Goal: Task Accomplishment & Management: Complete application form

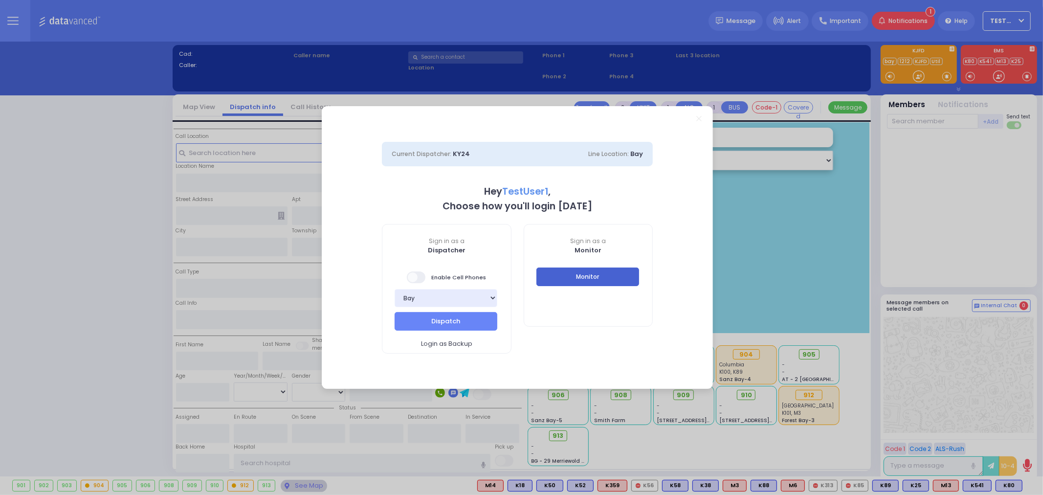
click at [600, 277] on button "Monitor" at bounding box center [587, 276] width 103 height 19
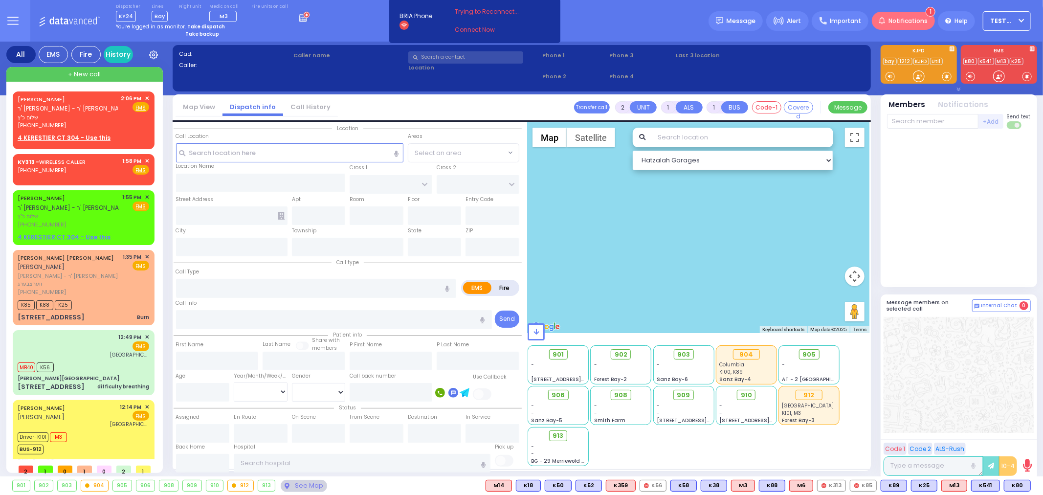
click at [896, 19] on span "Notifications" at bounding box center [908, 21] width 39 height 9
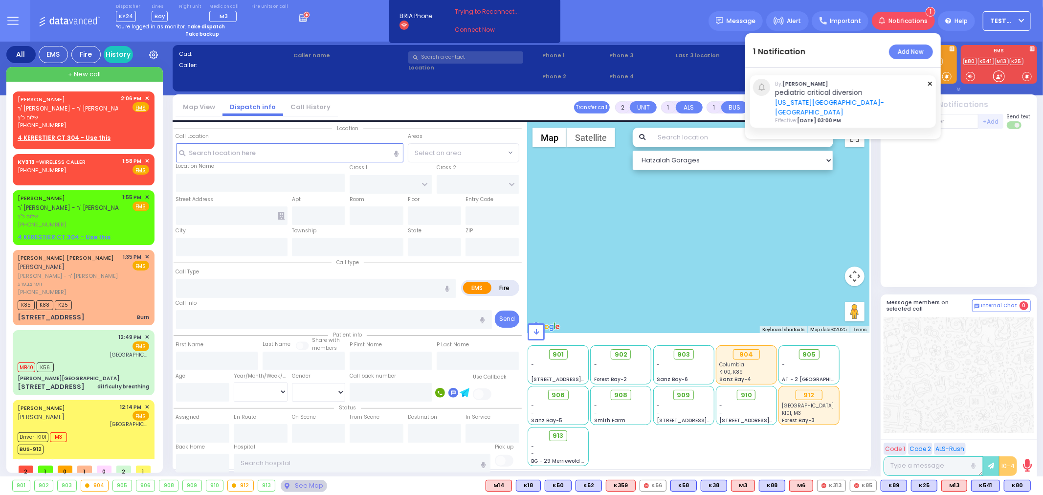
click at [648, 13] on div "Dispatcher KY24 shift has started. Are you ? [GEOGRAPHIC_DATA]" at bounding box center [521, 21] width 1043 height 42
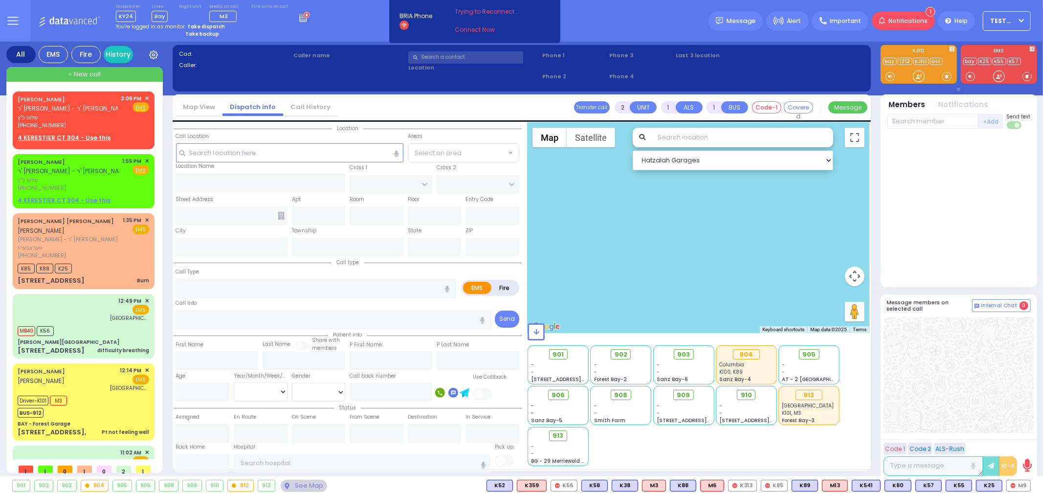
select select
radio input "true"
type input "[PERSON_NAME]"
select select
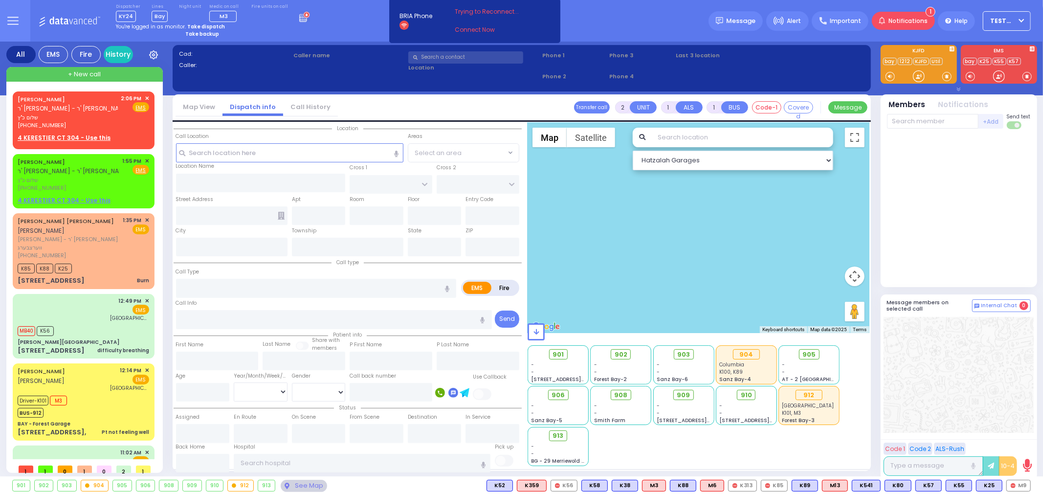
type input "14:06"
select select "Hatzalah Garages"
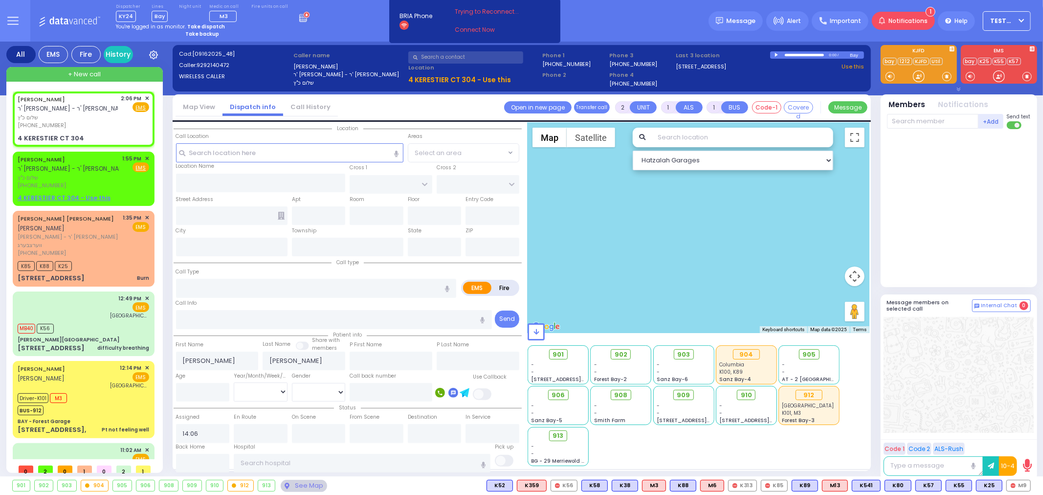
select select
radio input "true"
select select
type input "[PERSON_NAME] BLVD"
type input "KAHAN DR"
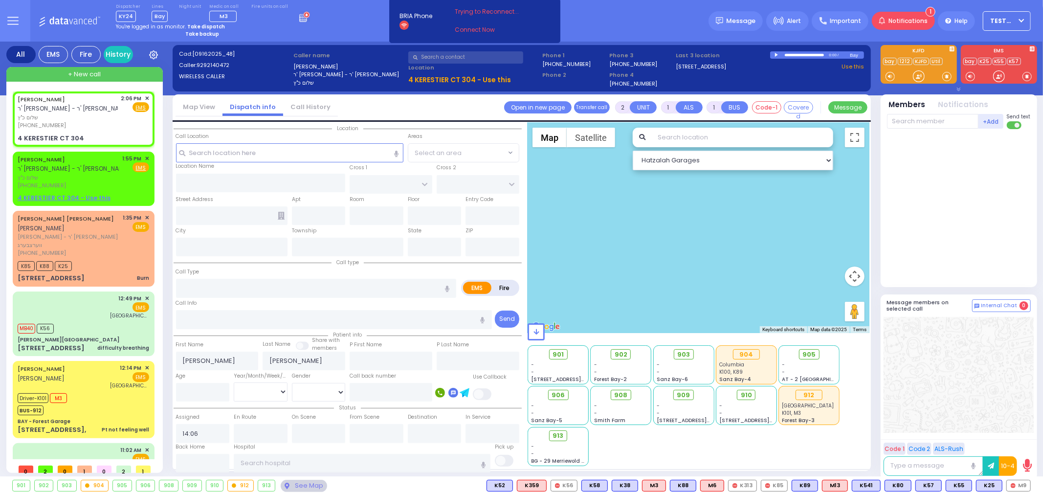
type input "4 KERESTIER CT"
type input "304"
type input "[PERSON_NAME]"
type input "[US_STATE]"
type input "10950"
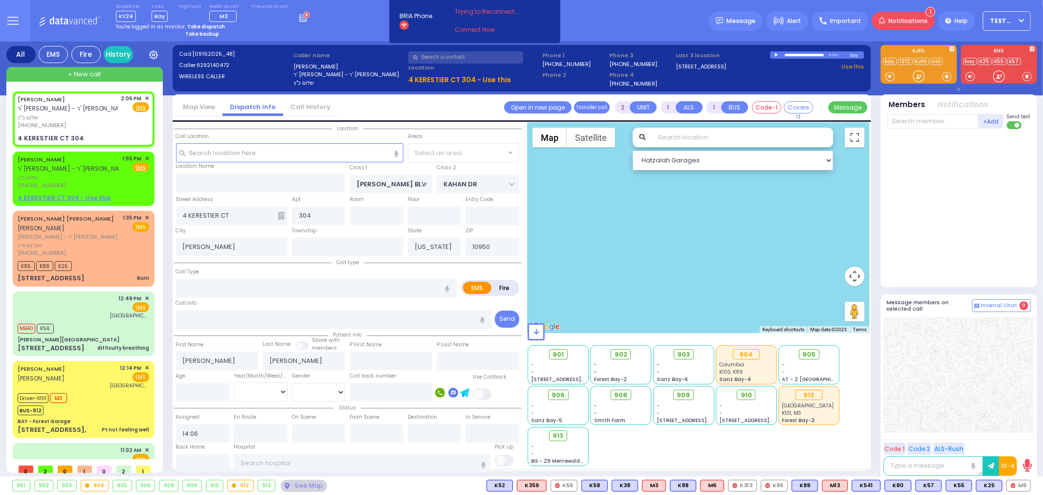
select select "SECTION 4"
select select "Hatzalah Garages"
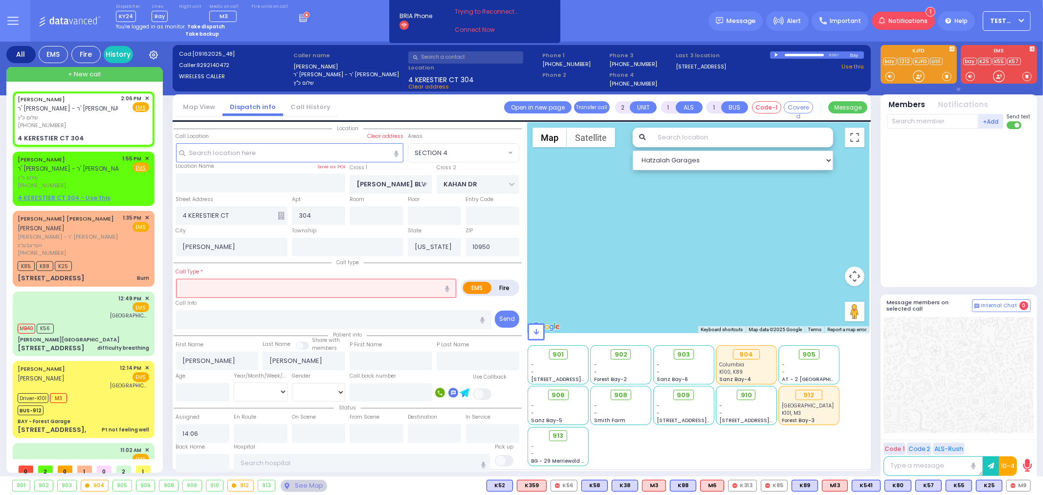
select select
radio input "true"
select select
select select "Hatzalah Garages"
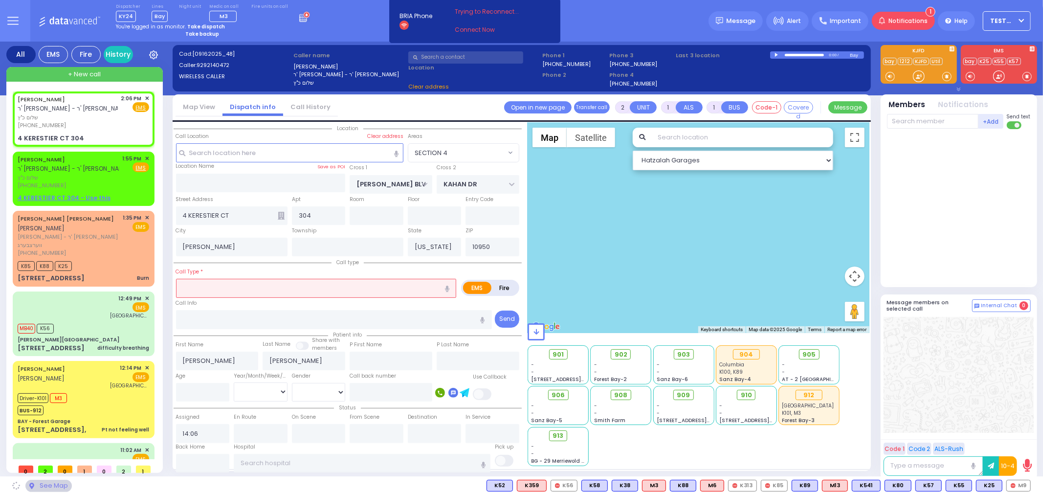
select select "SECTION 4"
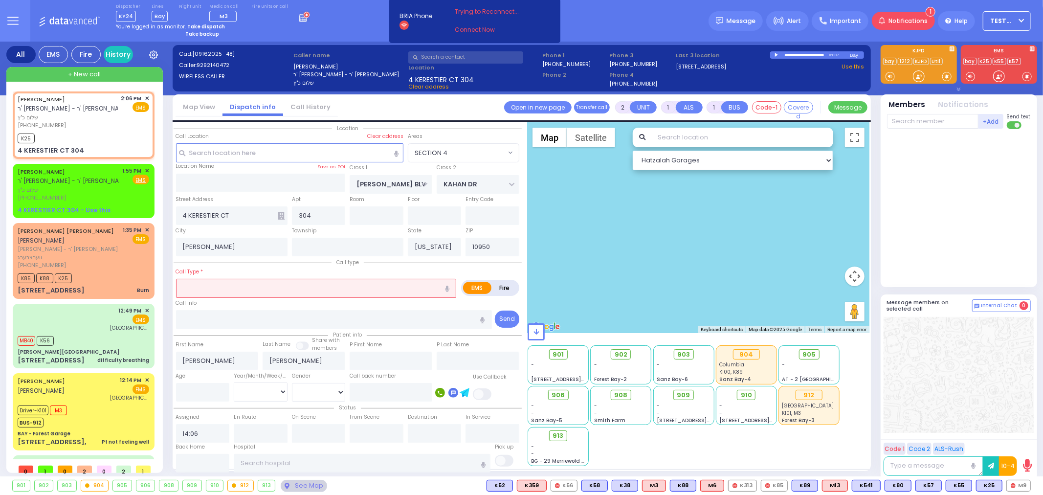
select select
radio input "true"
select select
type input "14:38"
select select "Hatzalah Garages"
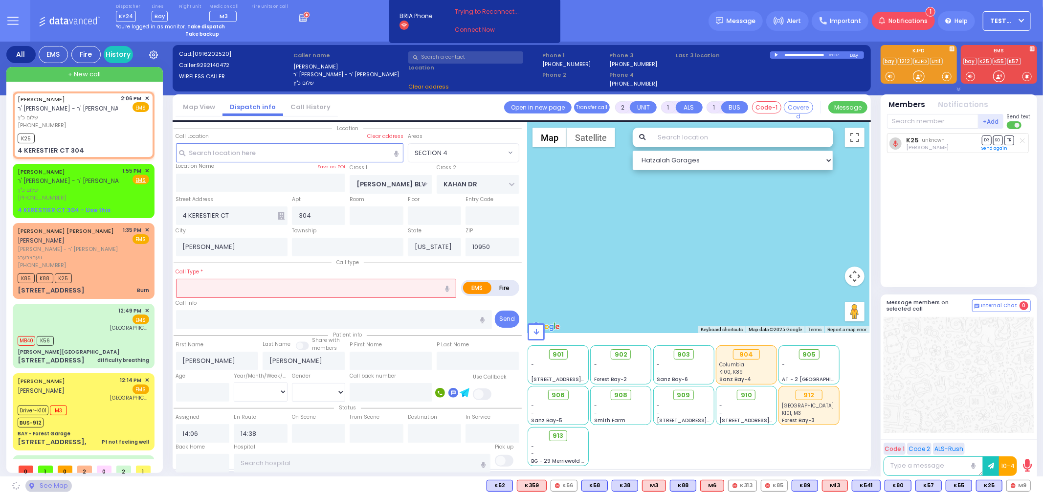
select select "SECTION 4"
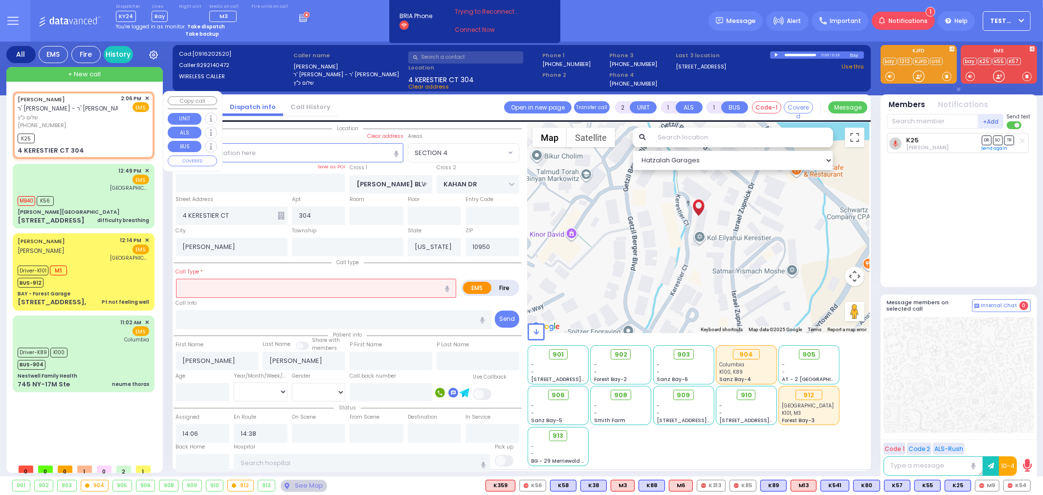
click at [90, 126] on div "[PHONE_NUMBER]" at bounding box center [68, 125] width 100 height 8
select select
radio input "true"
select select
select select "Hatzalah Garages"
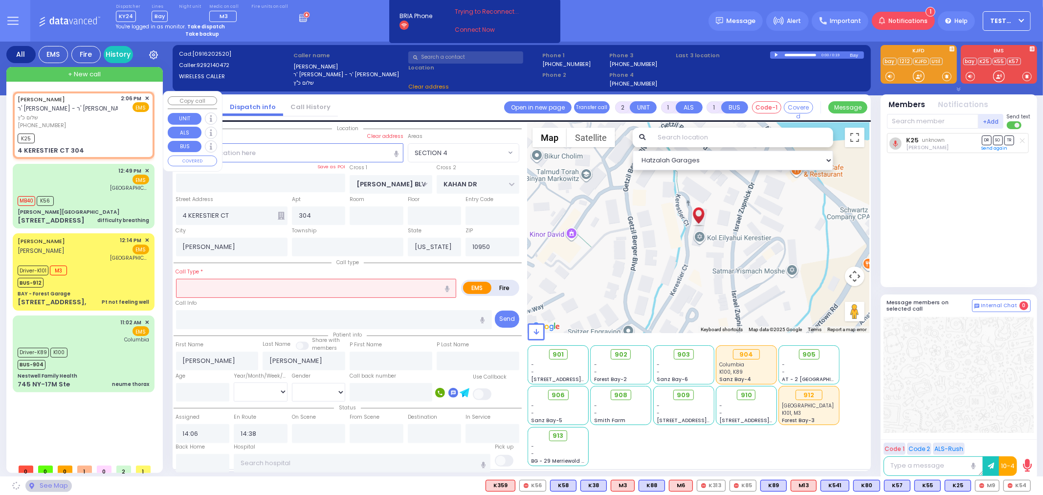
select select "SECTION 4"
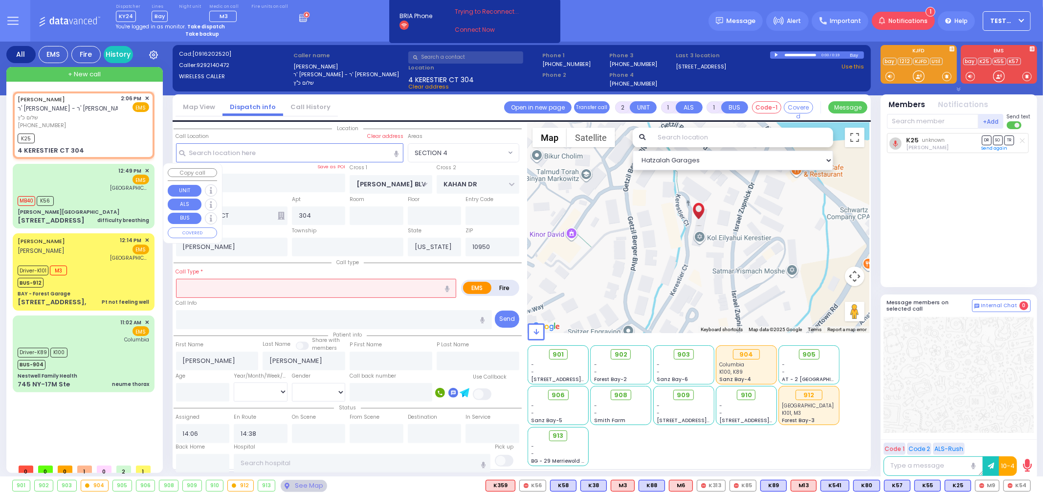
click at [81, 191] on div "12:49 PM ✕ EMS MB40" at bounding box center [84, 196] width 138 height 62
select select
type input "difficulty breathing"
radio input "true"
select select
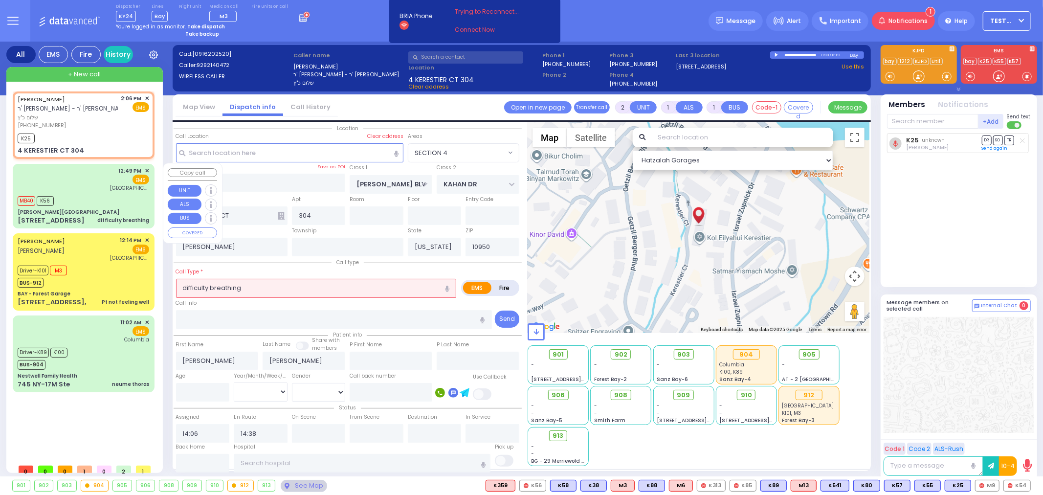
type input "12:49"
type input "12:51"
type input "12:52"
type input "12:53"
type input "[GEOGRAPHIC_DATA] [GEOGRAPHIC_DATA]"
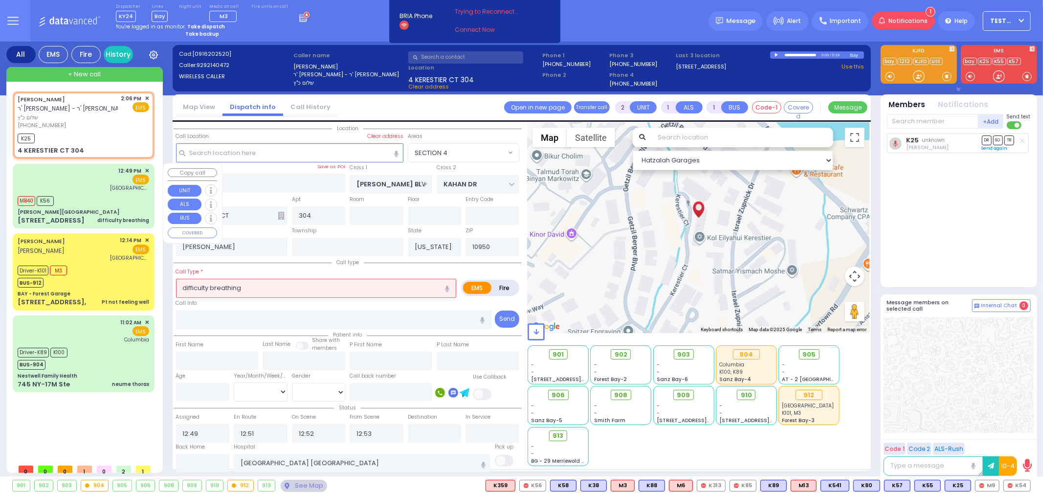
select select "Hatzalah Garages"
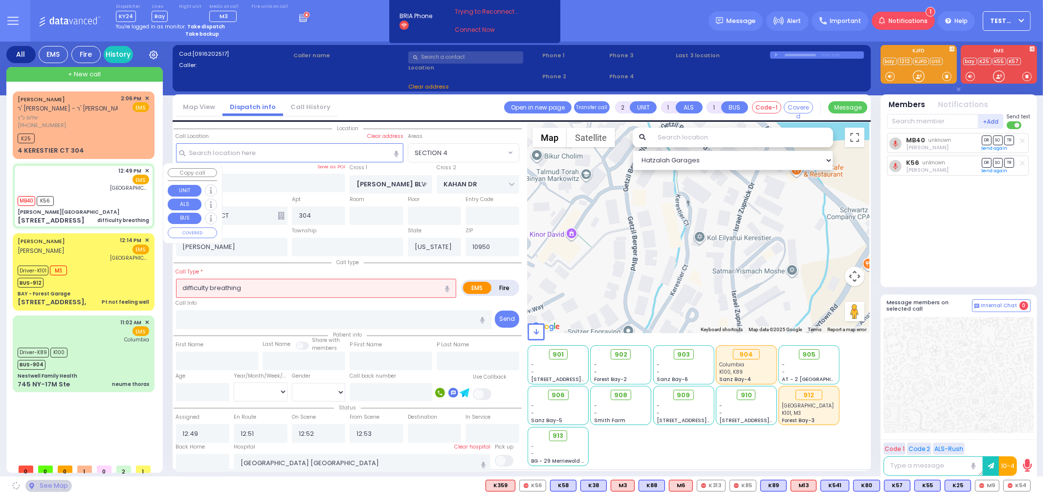
type input "[PERSON_NAME][GEOGRAPHIC_DATA]"
type input "MERON DR"
type input "RATZFERT WAY"
type input "[STREET_ADDRESS]"
type input "Monroe"
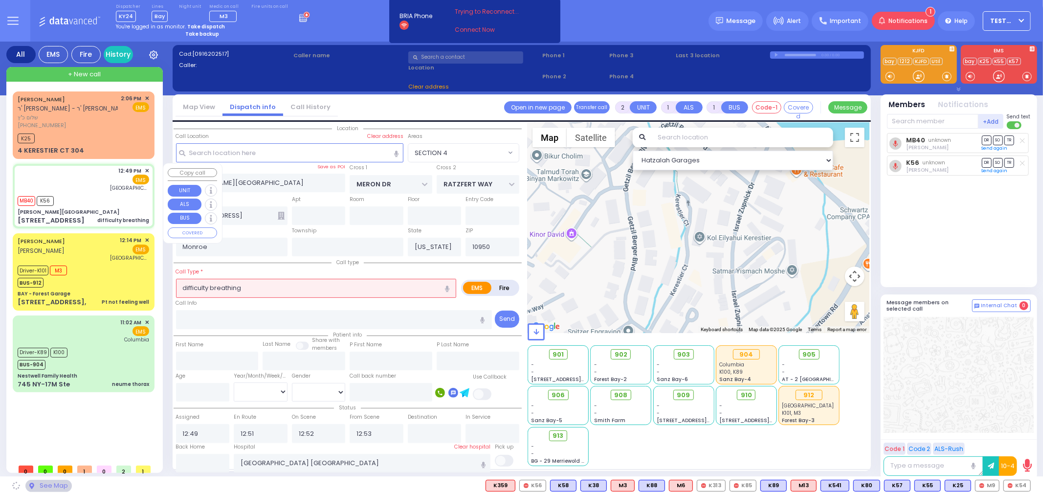
select select "SECTION 6"
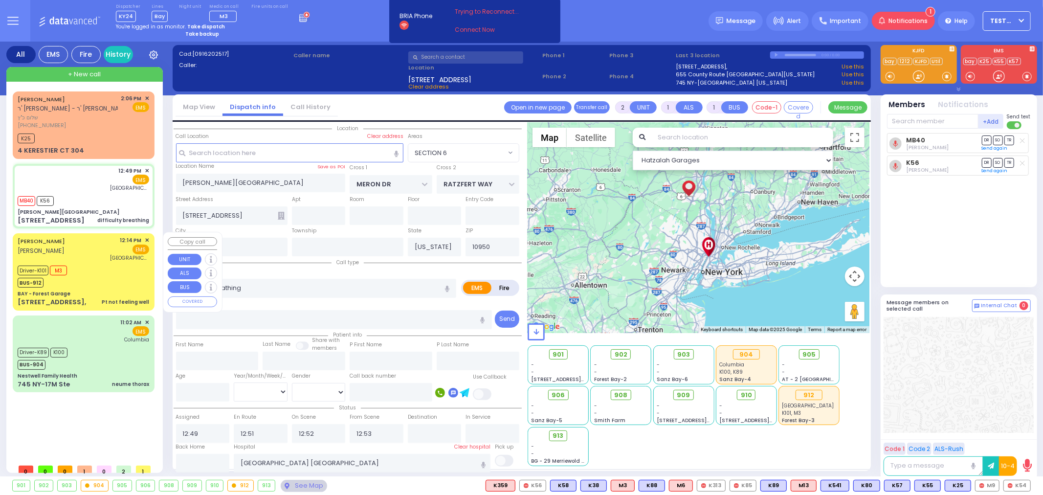
click at [98, 253] on div "[PERSON_NAME] [PERSON_NAME]" at bounding box center [62, 248] width 89 height 25
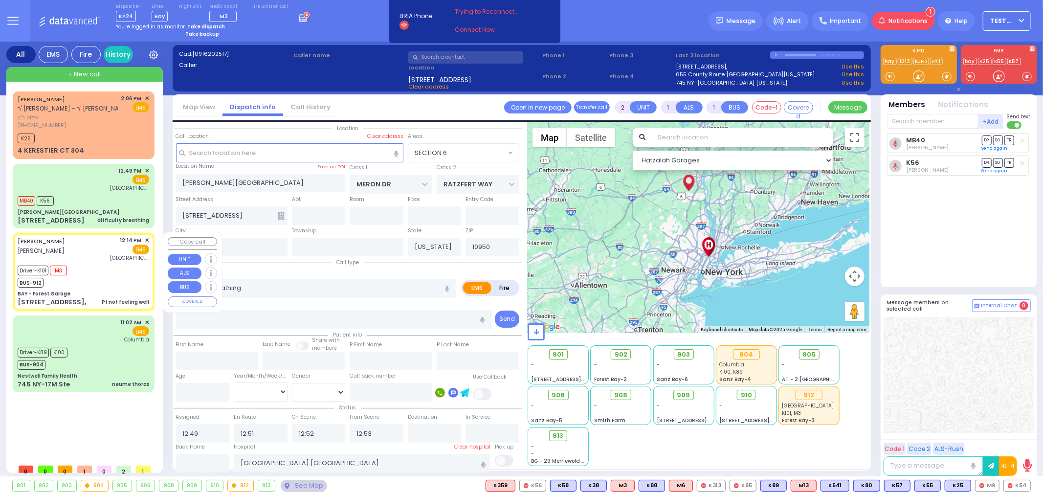
type input "6"
select select
type input "Pt not feeling well"
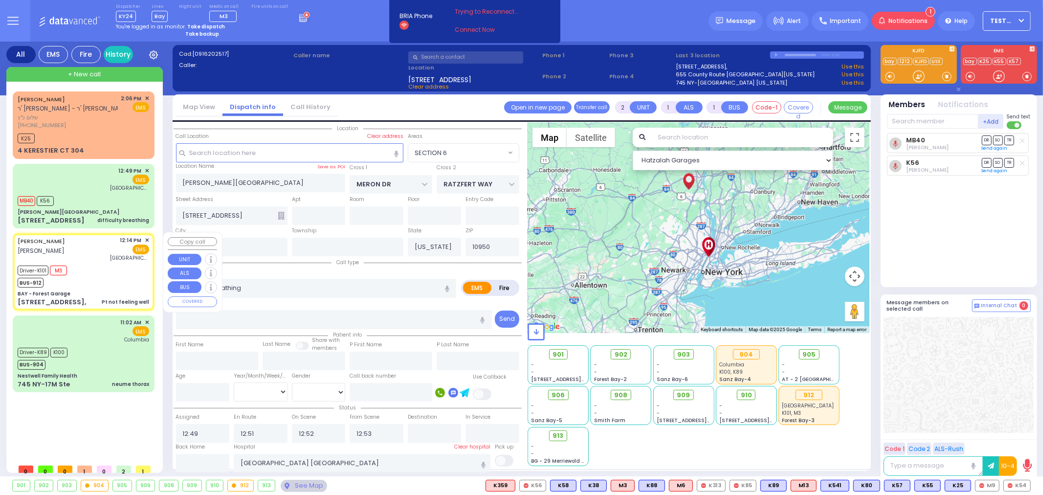
radio input "true"
type input "ISRAEL"
type input "[PERSON_NAME]"
type input "Israel"
type input "Foldberger"
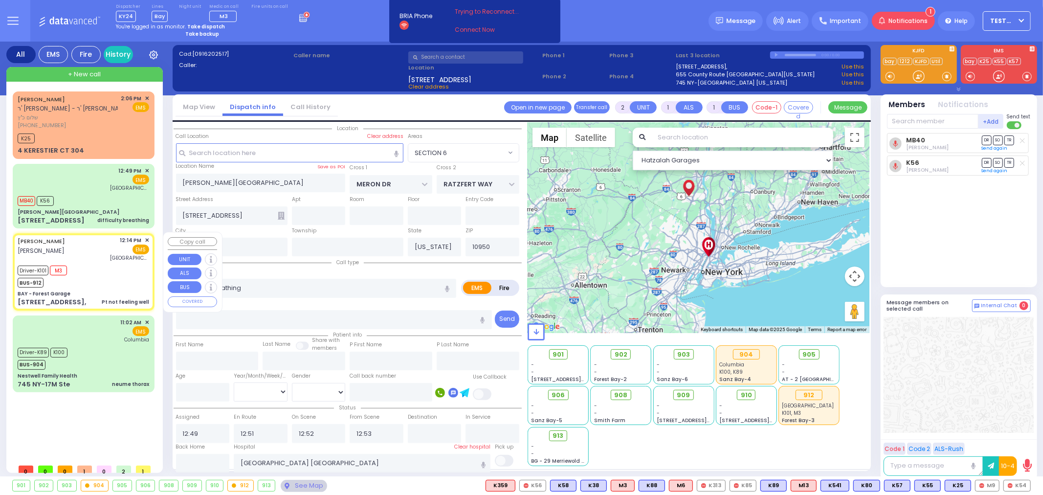
type input "87"
select select "Year"
select select "[DEMOGRAPHIC_DATA]"
type input "12:14"
type input "12:15"
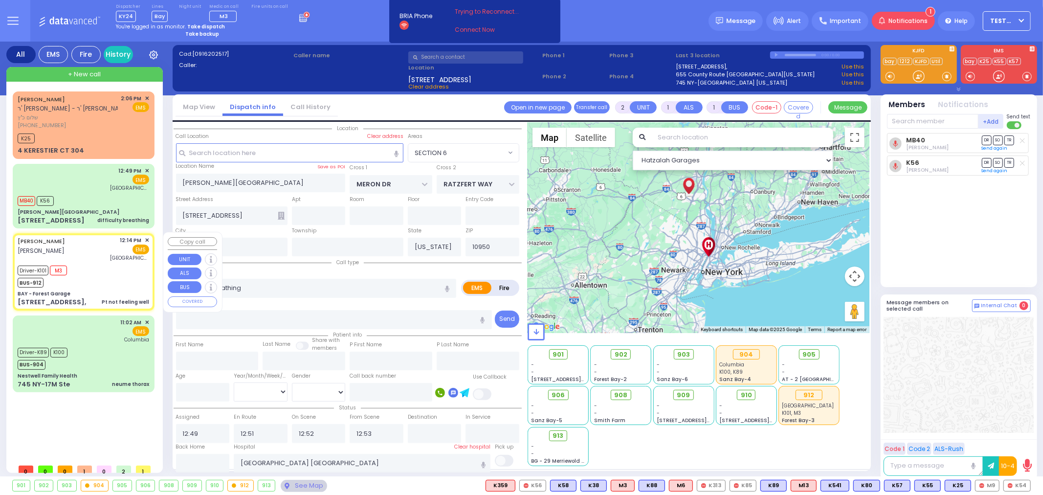
type input "12:19"
type input "12:30"
type input "13:25"
type input "[GEOGRAPHIC_DATA] ([GEOGRAPHIC_DATA])"
select select "Hatzalah Garages"
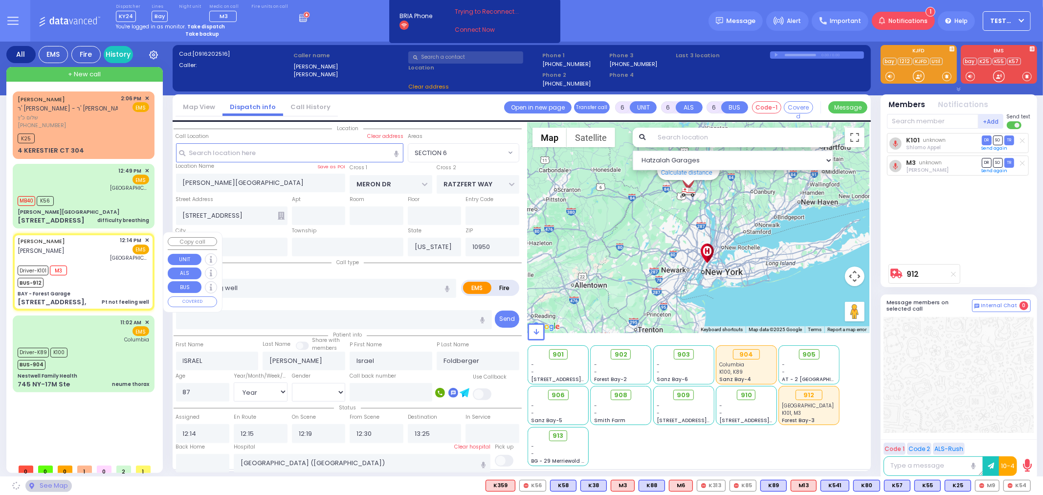
type input "BAY - Forest Garage"
type input "SANZ COURT"
type input "HAYES COURT"
type input "[STREET_ADDRESS],"
select select "SECTION 2"
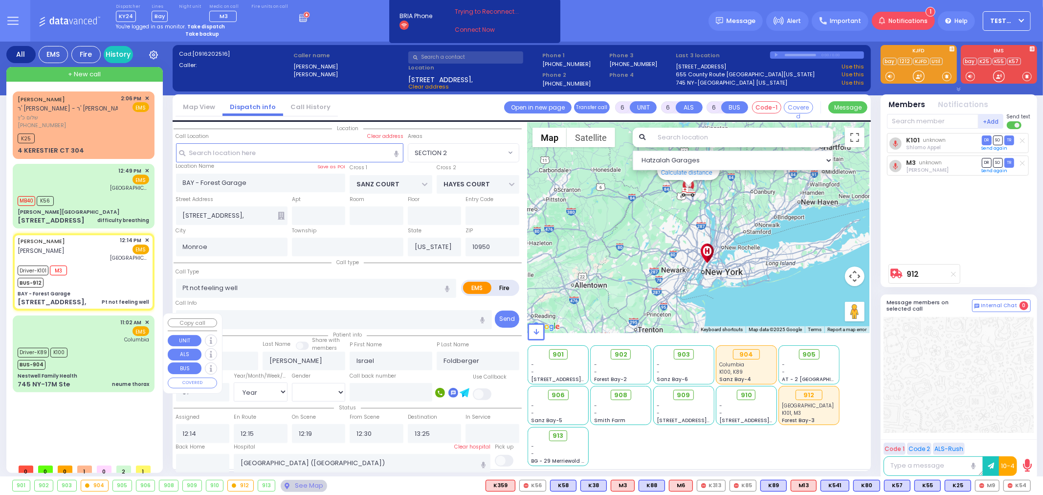
click at [91, 340] on div "11:02 AM ✕ EMS [GEOGRAPHIC_DATA]" at bounding box center [84, 330] width 132 height 25
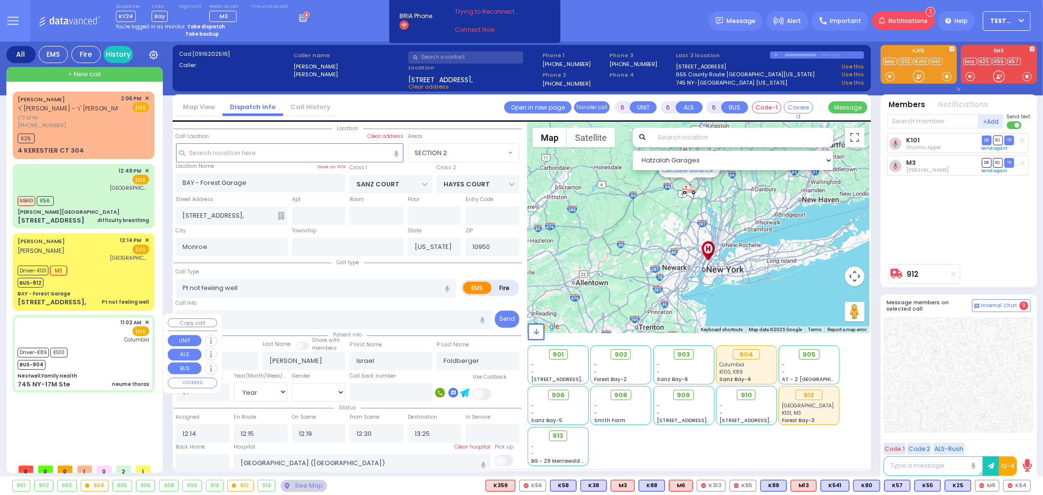
select select
type input "neume thorax"
radio input "true"
type input "Moshe"
type input "[PERSON_NAME]"
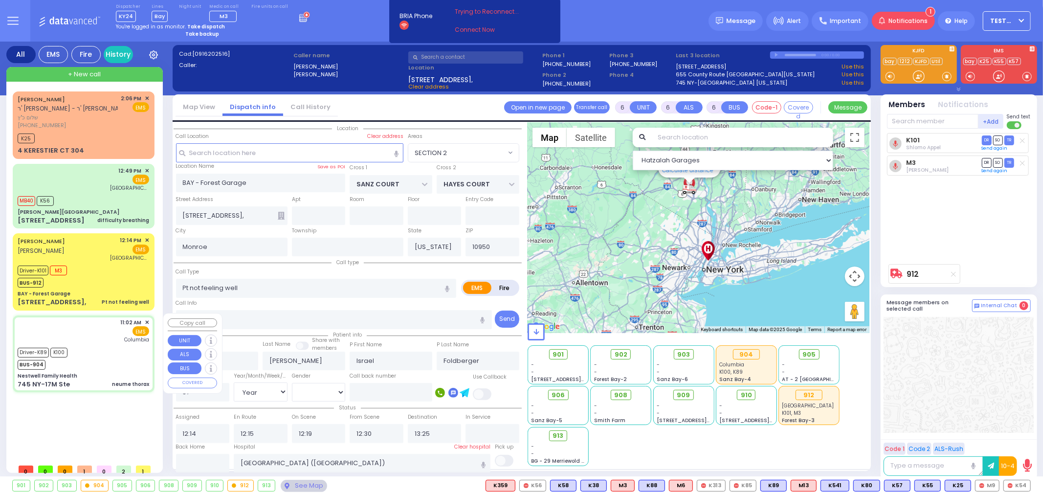
type input "21"
select select "Year"
select select "[DEMOGRAPHIC_DATA]"
type input "11:02"
type input "11:03"
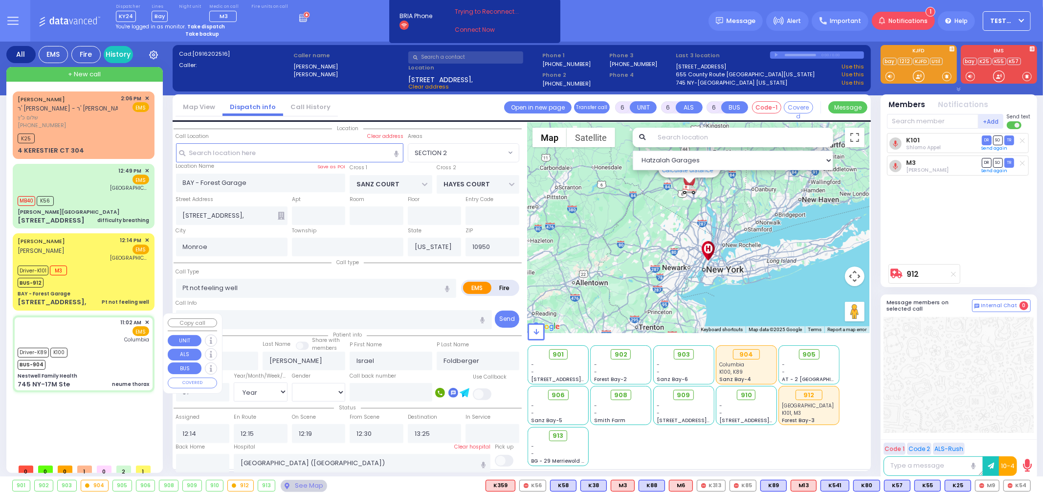
type input "11:15"
type input "11:30"
type input "12:10"
type input "12:18"
type input "[US_STATE][GEOGRAPHIC_DATA]- [GEOGRAPHIC_DATA]"
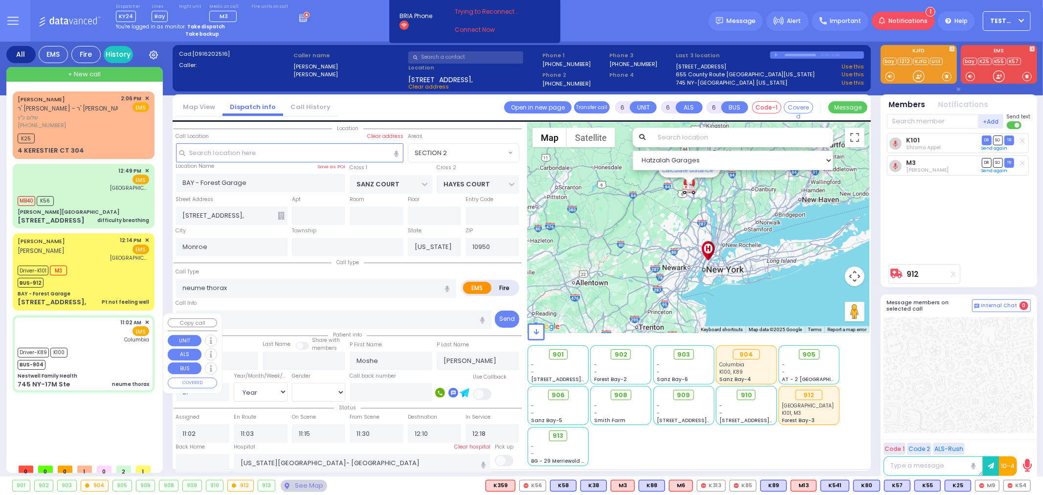
select select "Hatzalah Garages"
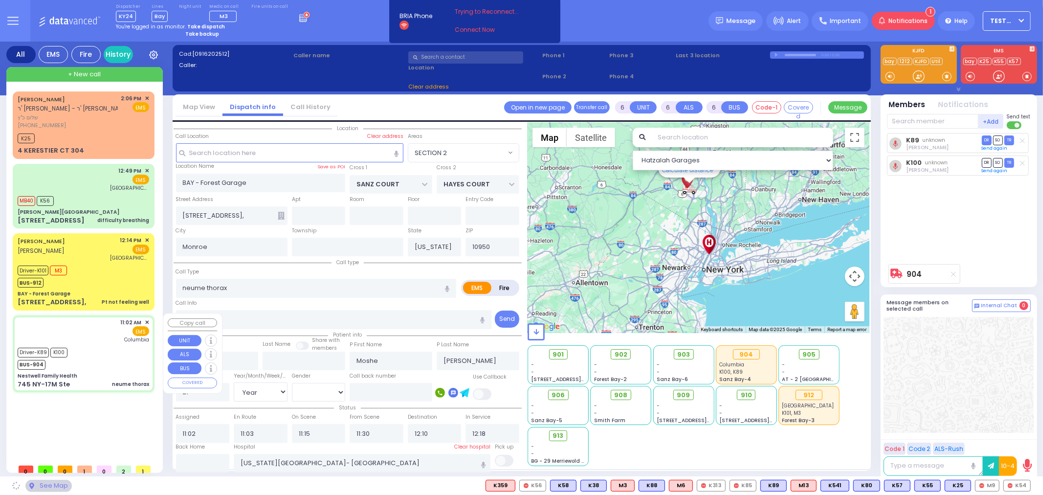
type input "Nestwell Family Health"
type input "ORCHARD ST"
type input "KNIGHT ST"
type input "745 NY-17M Ste"
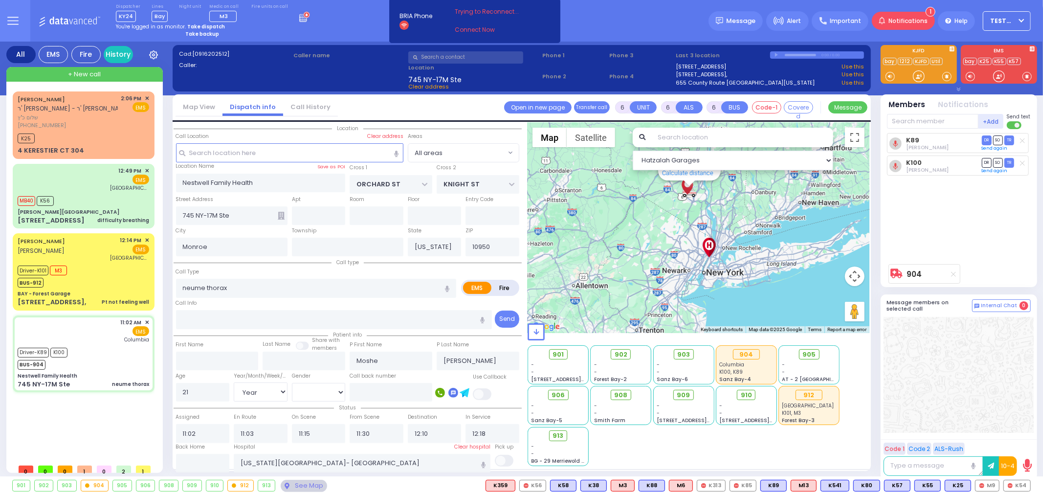
click at [600, 21] on div "Dispatcher KY24 shift has started. Are you ? [GEOGRAPHIC_DATA]" at bounding box center [521, 21] width 1043 height 42
